Goal: Navigation & Orientation: Find specific page/section

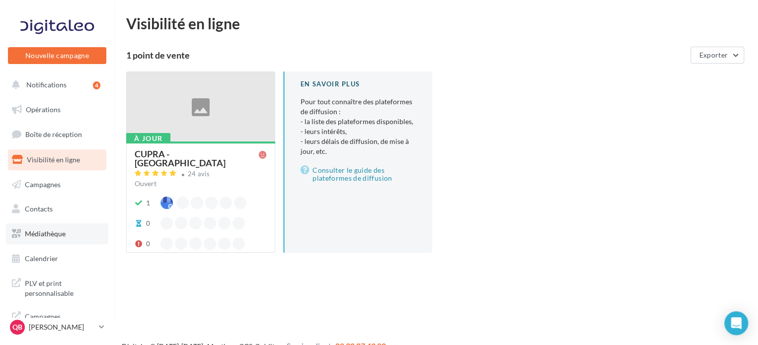
click at [77, 234] on link "Médiathèque" at bounding box center [57, 233] width 102 height 21
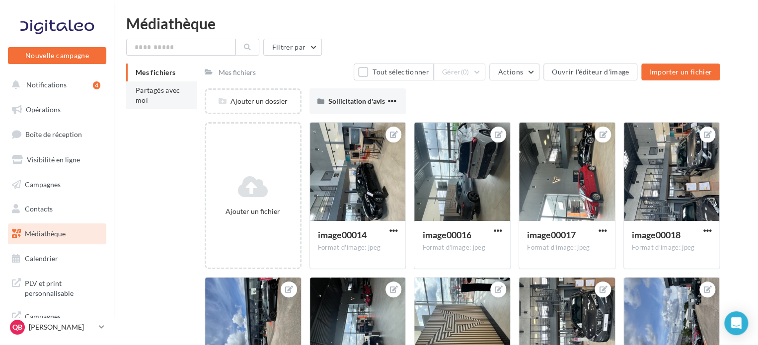
click at [151, 99] on li "Partagés avec moi" at bounding box center [161, 95] width 71 height 28
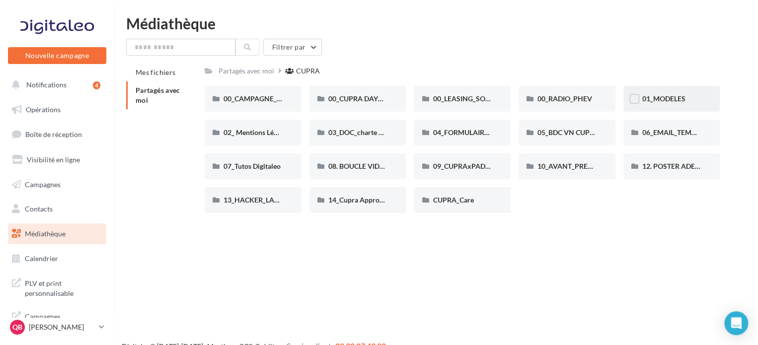
click at [659, 103] on span "01_MODELES" at bounding box center [663, 98] width 43 height 8
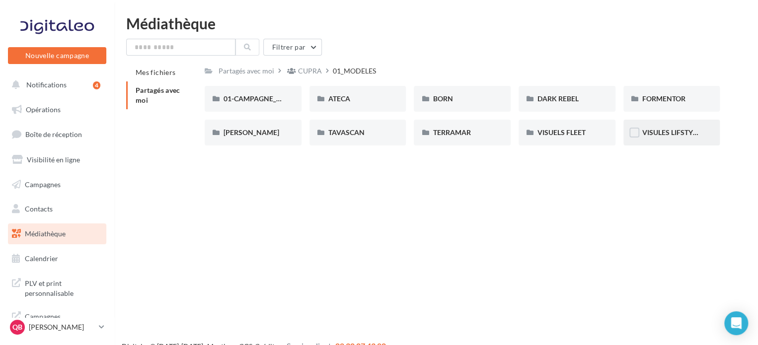
click at [704, 135] on div "VISULES LIFSTYLE CUPRA" at bounding box center [671, 133] width 97 height 26
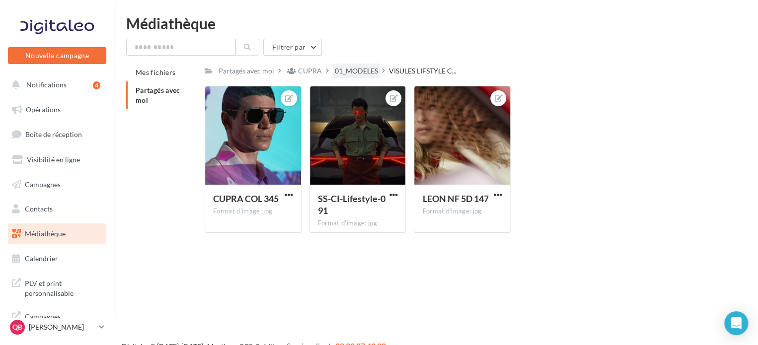
click at [354, 72] on div "01_MODELES" at bounding box center [356, 71] width 43 height 10
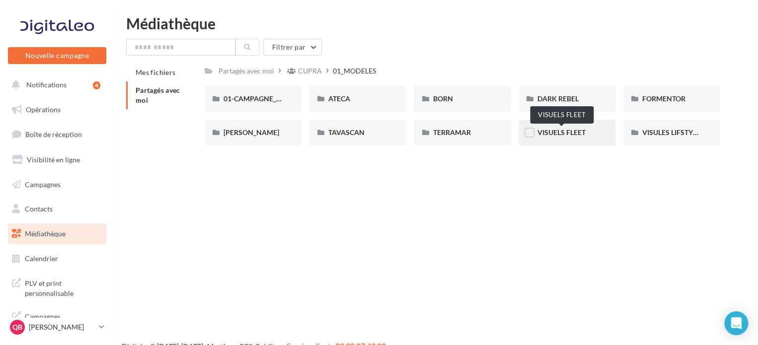
click at [560, 131] on span "VISUELS FLEET" at bounding box center [561, 132] width 48 height 8
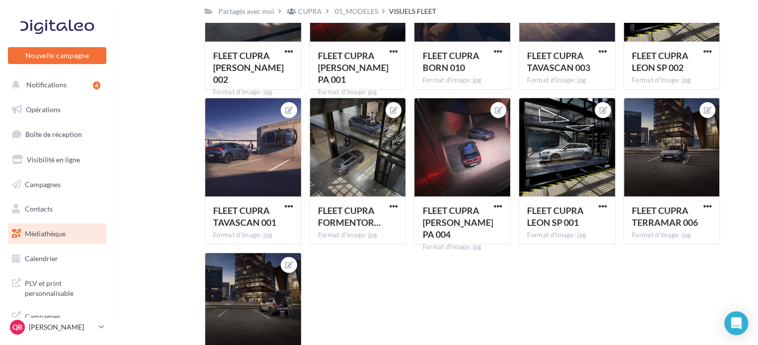
scroll to position [1332, 0]
